Goal: Book appointment/travel/reservation

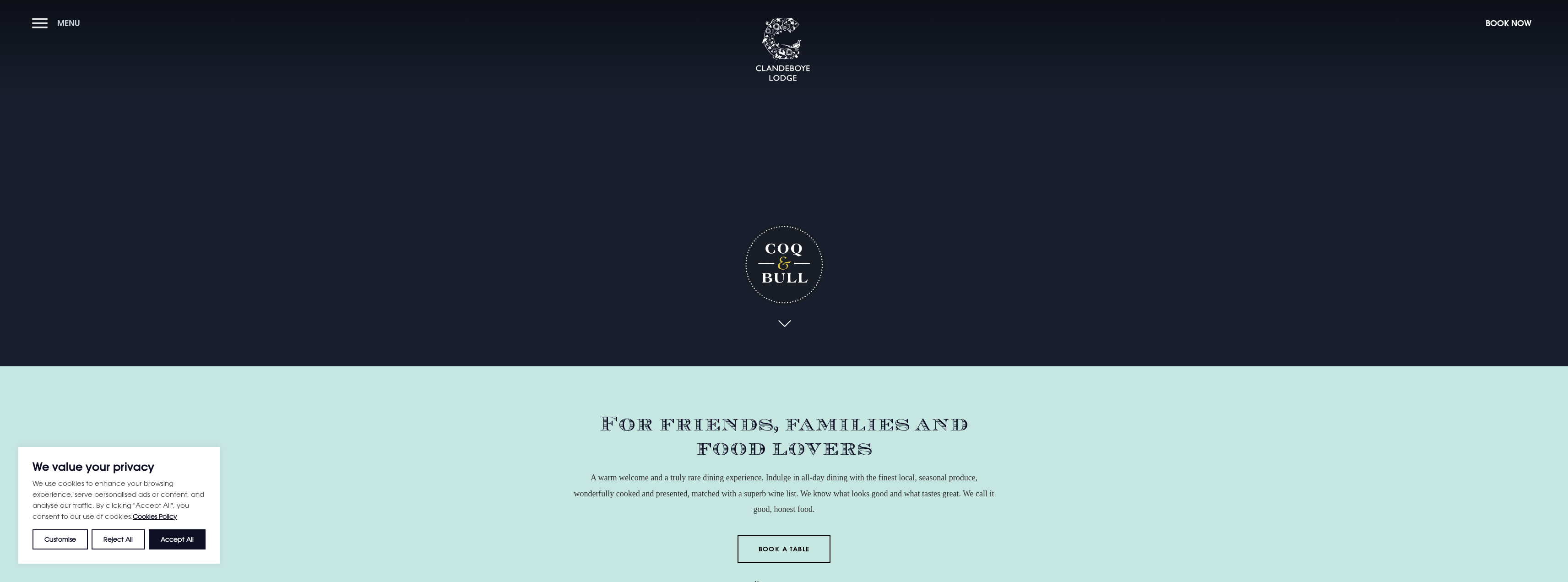
click at [39, 17] on button "Menu" at bounding box center [58, 23] width 52 height 20
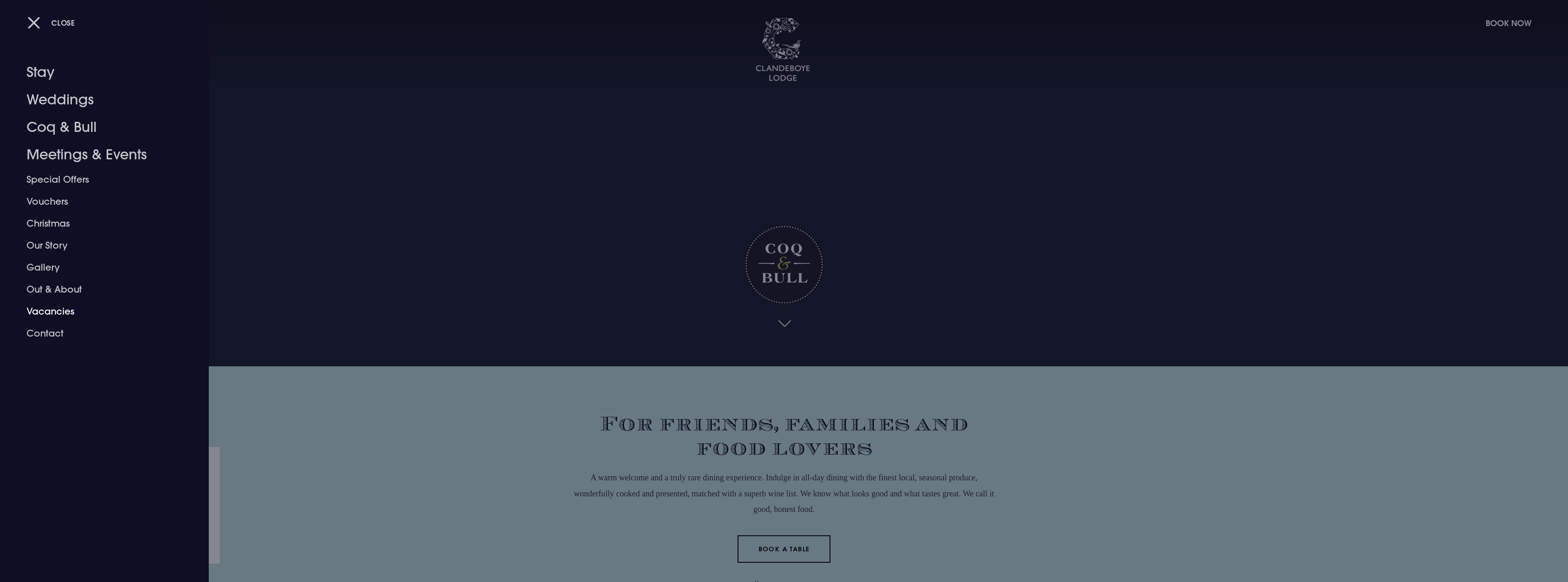
click at [569, 451] on div at bounding box center [784, 291] width 1568 height 582
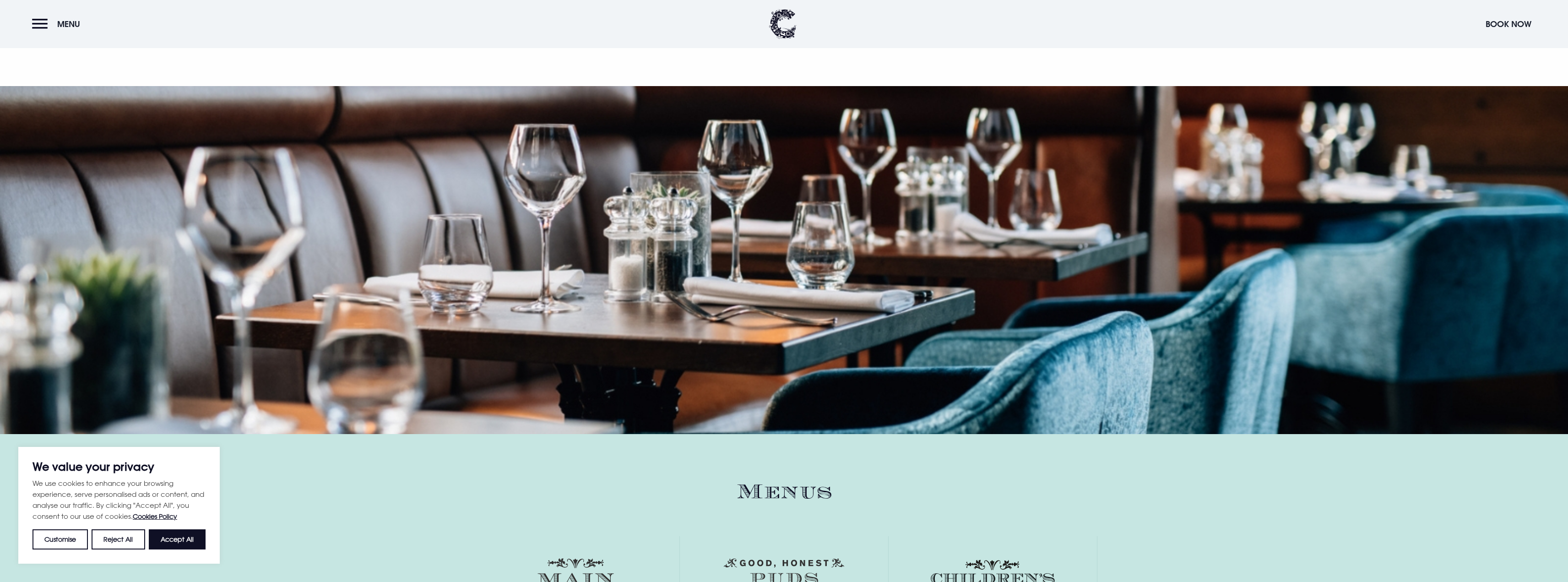
scroll to position [1236, 0]
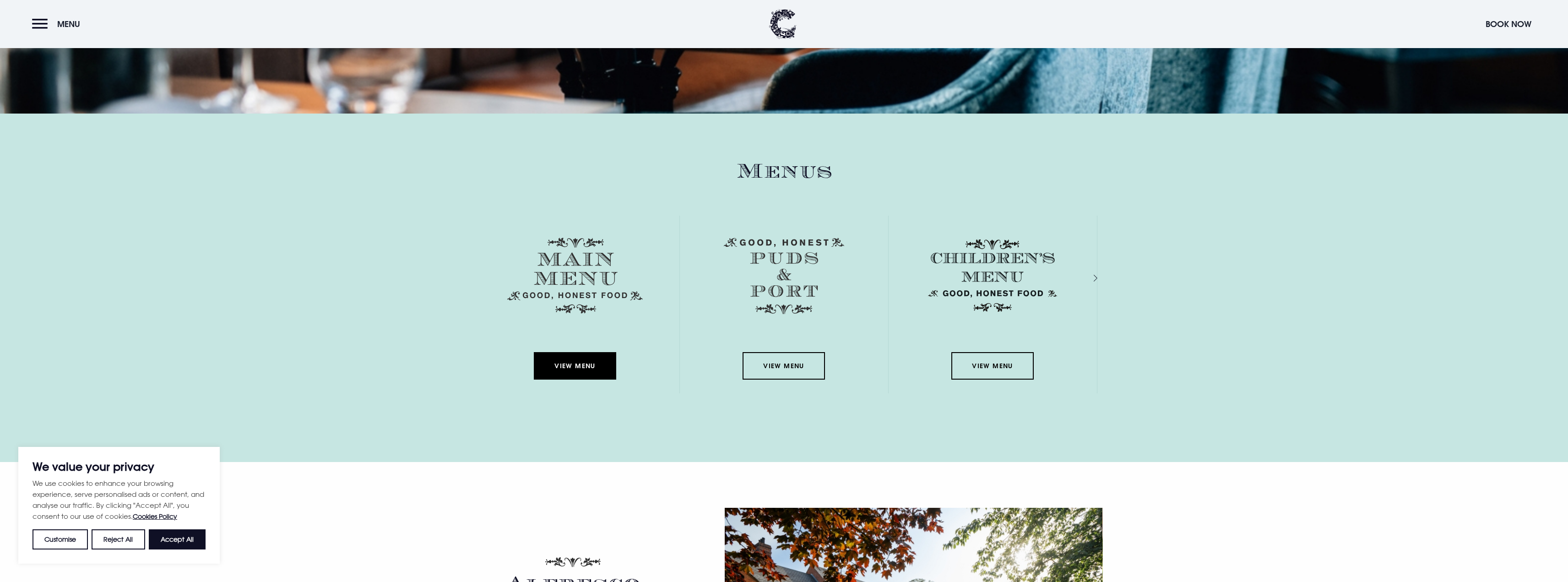
click at [571, 367] on link "View Menu" at bounding box center [575, 366] width 82 height 27
click at [172, 539] on button "Accept All" at bounding box center [177, 539] width 57 height 20
checkbox input "true"
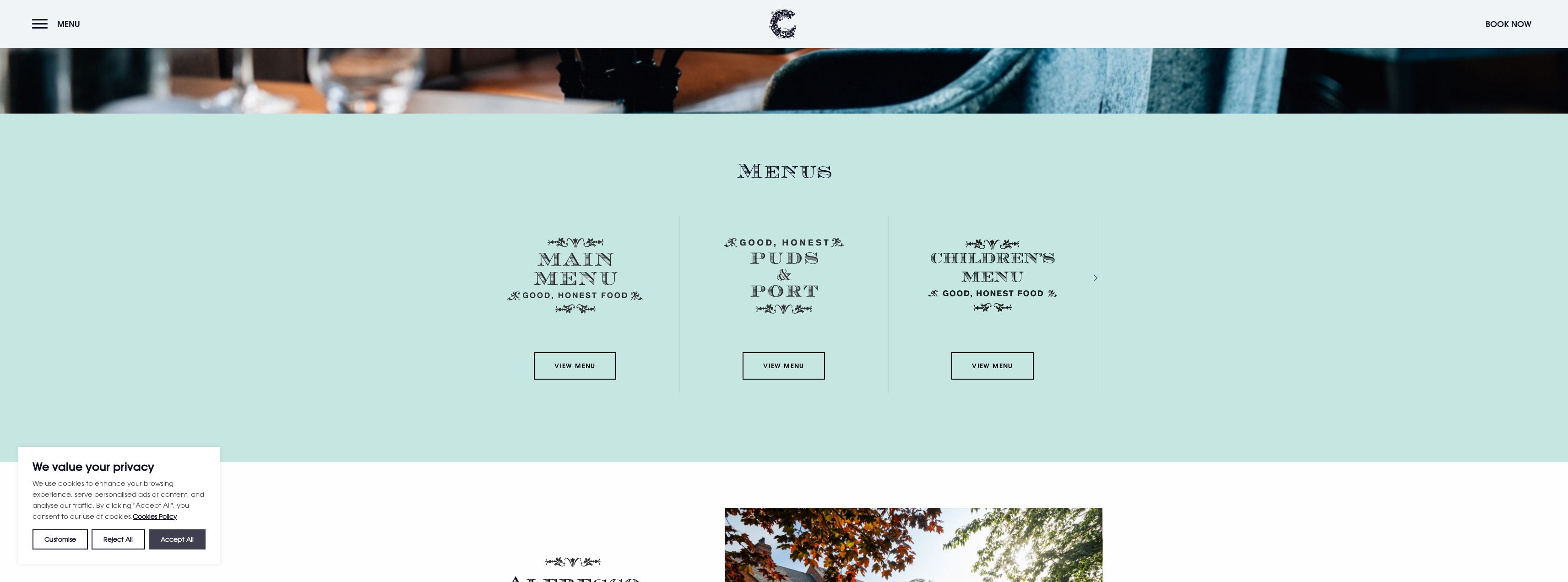
checkbox input "true"
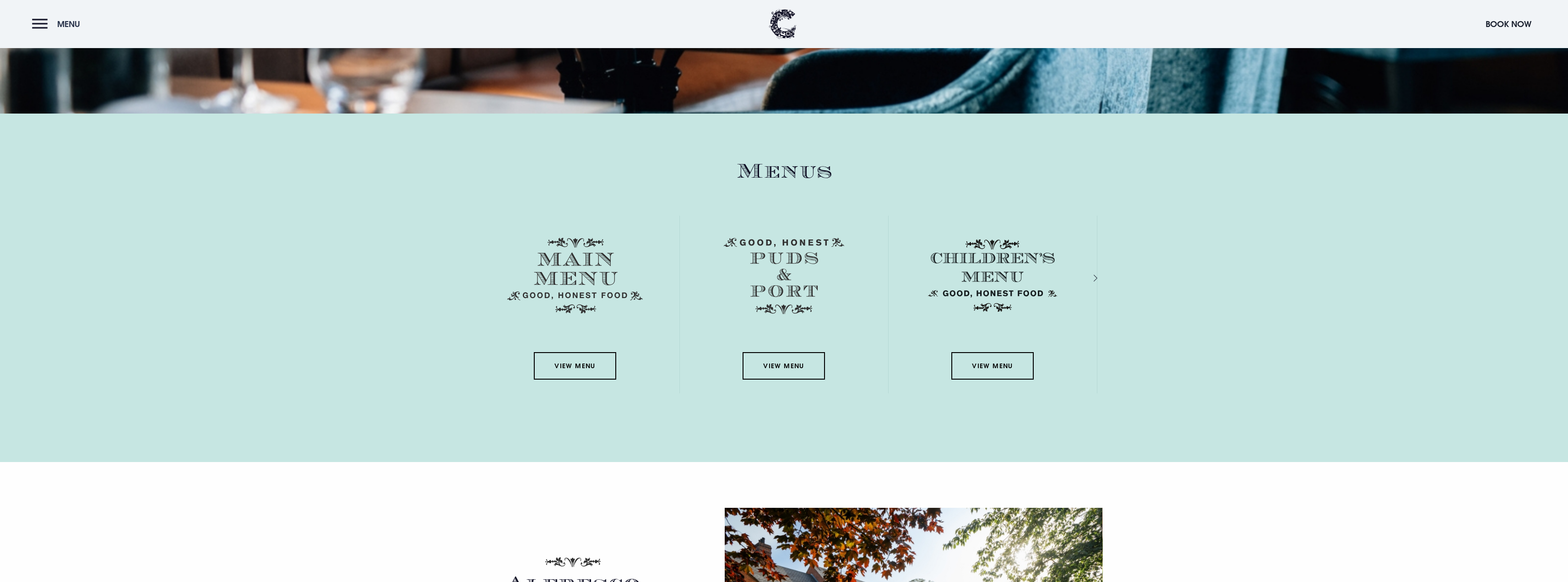
click at [42, 24] on button "Menu" at bounding box center [58, 24] width 52 height 20
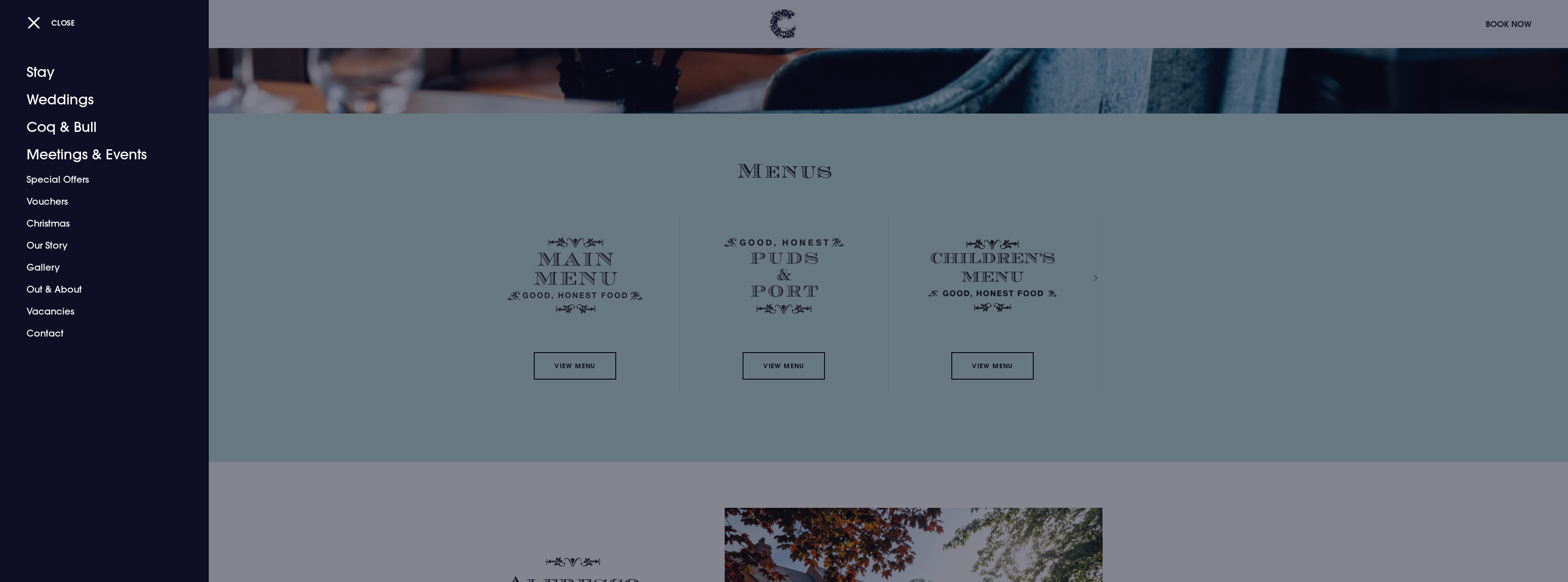
click at [311, 243] on div at bounding box center [784, 291] width 1568 height 582
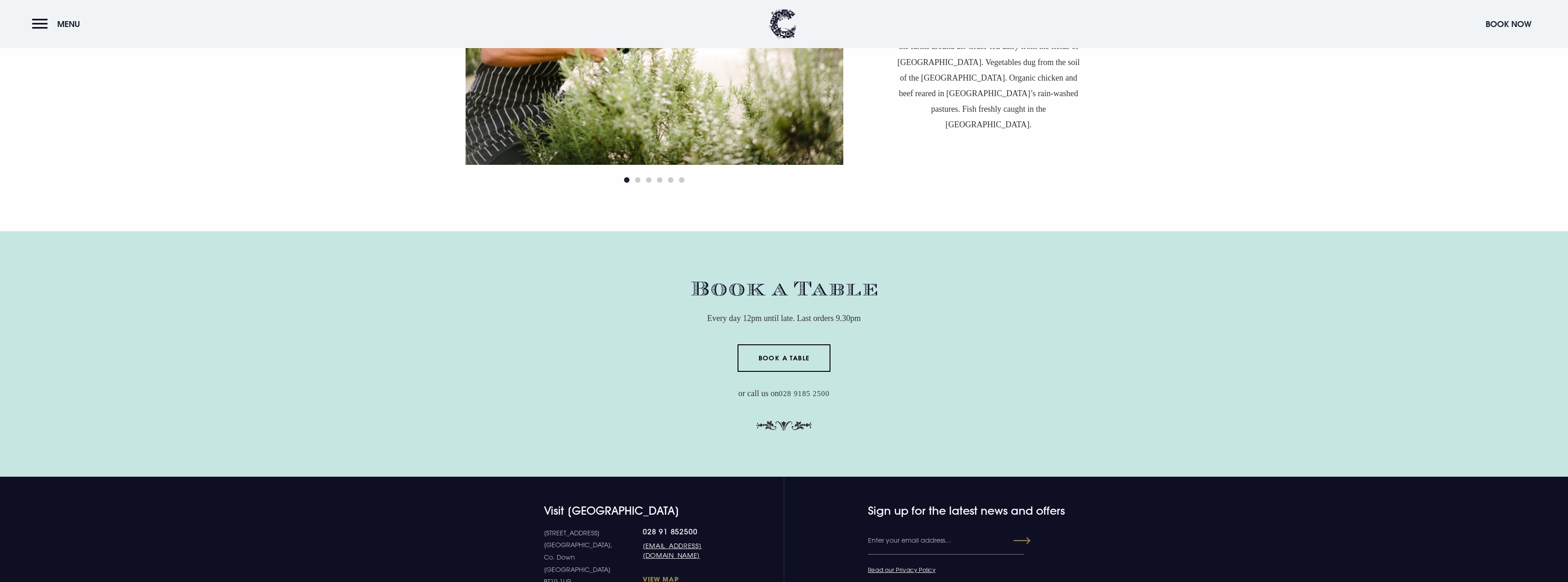
scroll to position [2701, 0]
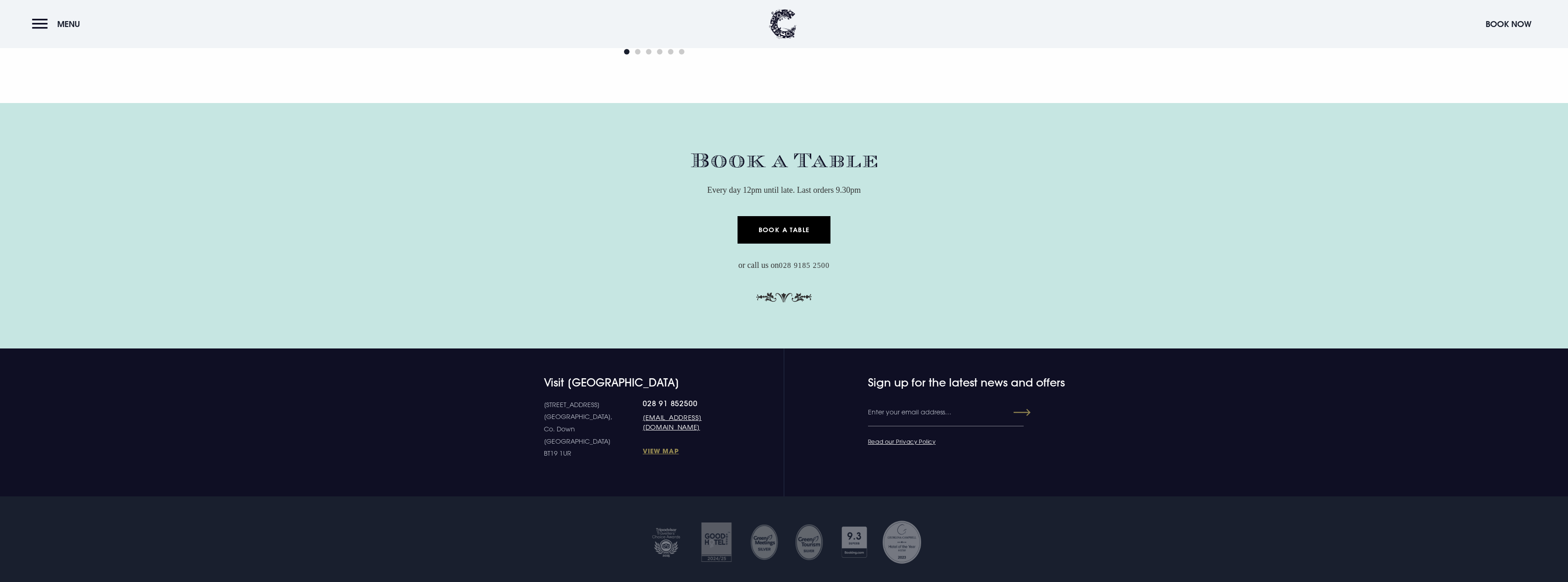
click at [780, 228] on link "Book a Table" at bounding box center [784, 229] width 93 height 27
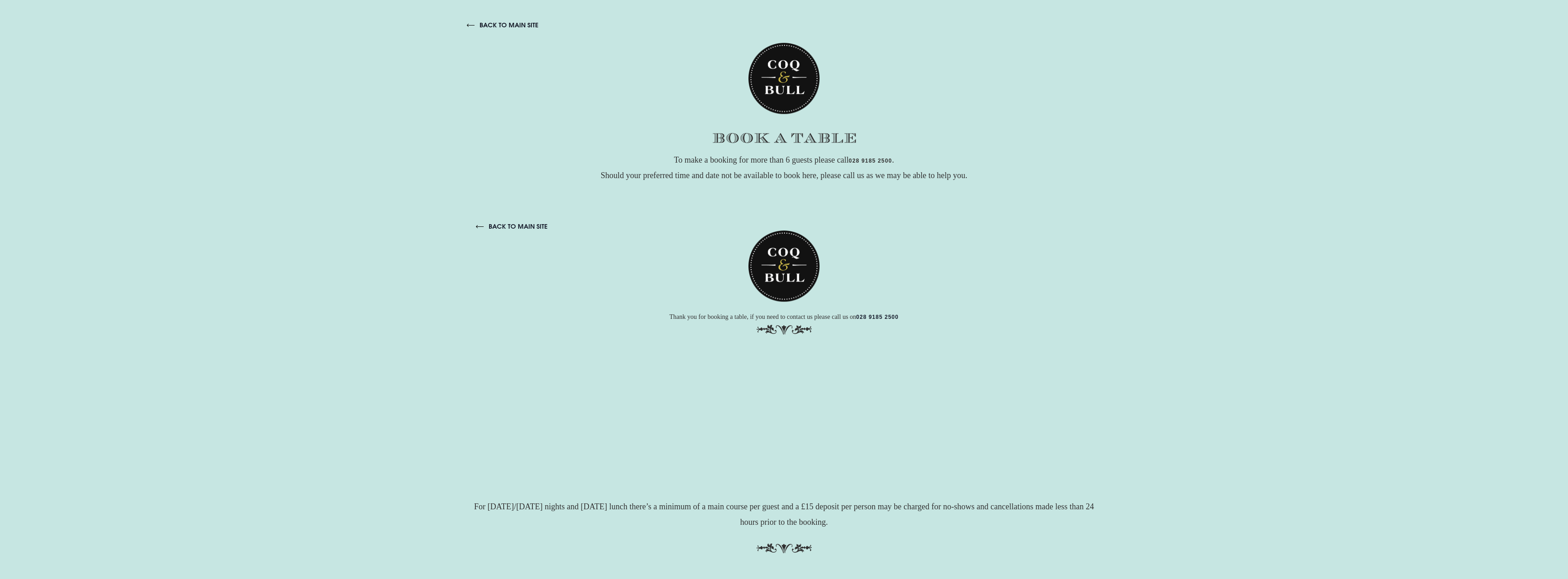
click at [511, 29] on link "back to main site" at bounding box center [502, 24] width 71 height 8
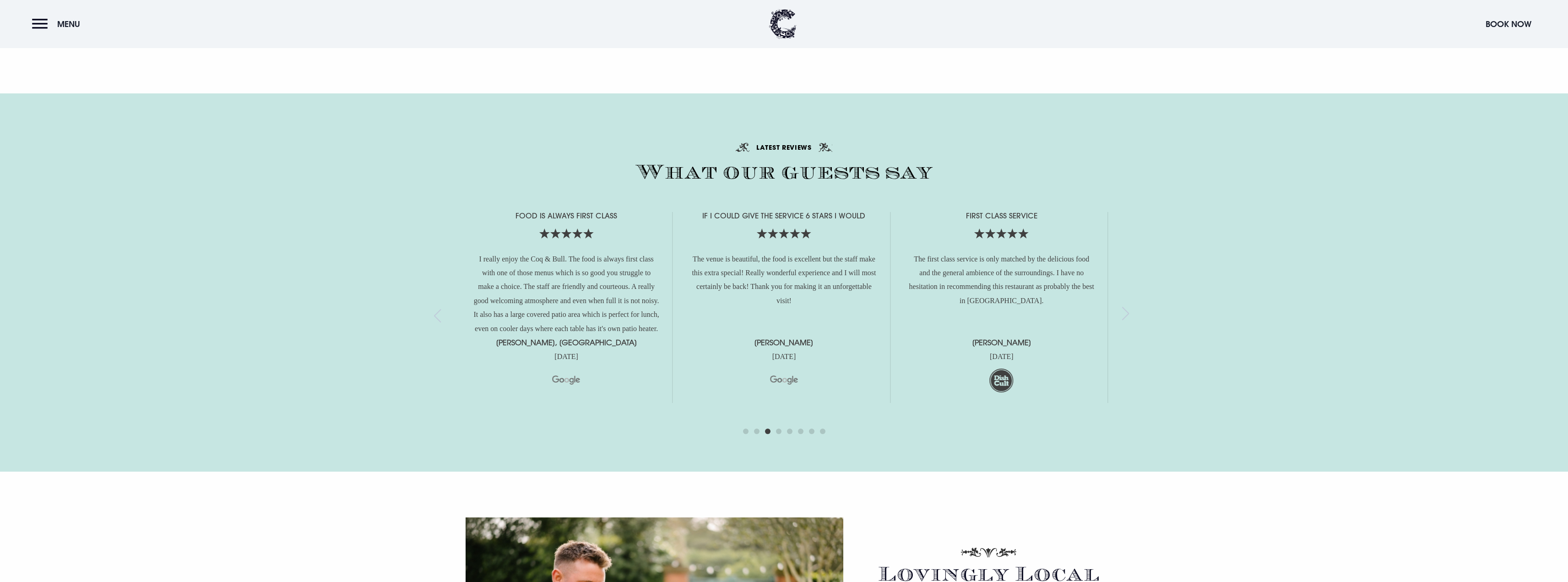
scroll to position [2243, 0]
